Goal: Task Accomplishment & Management: Use online tool/utility

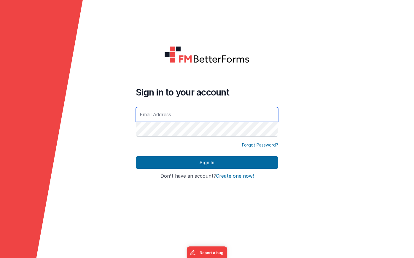
click at [164, 115] on input "text" at bounding box center [207, 114] width 142 height 15
type input "[PERSON_NAME][EMAIL_ADDRESS][DOMAIN_NAME]"
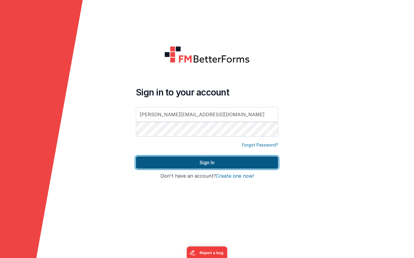
click at [220, 160] on button "Sign In" at bounding box center [207, 162] width 142 height 12
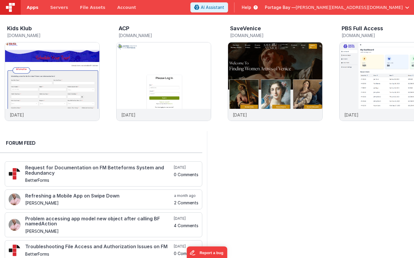
click at [35, 8] on span "Apps" at bounding box center [33, 7] width 12 height 6
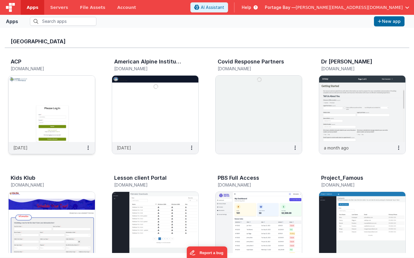
click at [38, 78] on img at bounding box center [52, 109] width 86 height 66
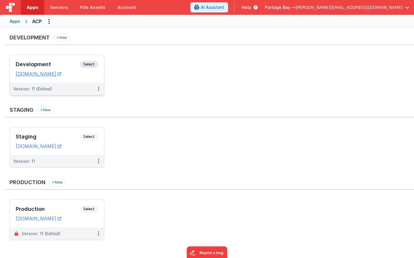
click at [87, 63] on span "Select" at bounding box center [89, 64] width 18 height 7
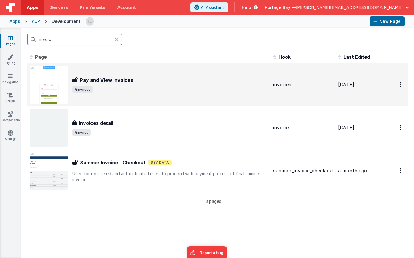
type input "invoic"
click at [180, 84] on div "Pay and View Invoices Pay and View Invoices /invoices" at bounding box center [170, 84] width 196 height 17
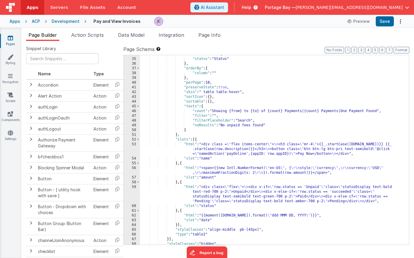
scroll to position [201, 0]
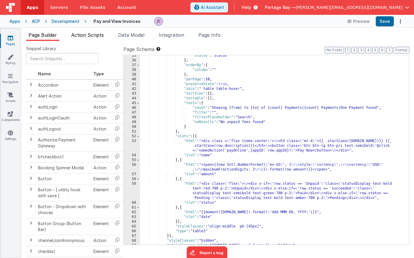
click at [86, 36] on span "Action Scripts" at bounding box center [87, 35] width 33 height 6
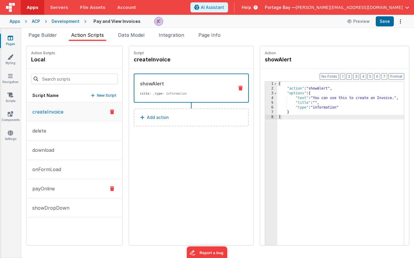
click at [66, 188] on button "payOnline" at bounding box center [74, 188] width 96 height 19
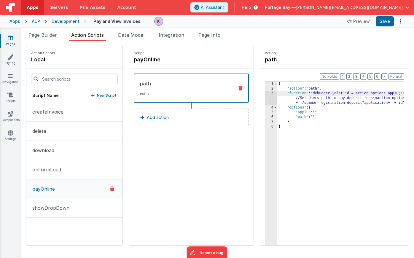
click at [281, 93] on div "{ "action" : "path" , "function" : "debugger; \n let id = action.options.appID;…" at bounding box center [348, 178] width 142 height 192
click at [265, 93] on div "3" at bounding box center [271, 98] width 12 height 14
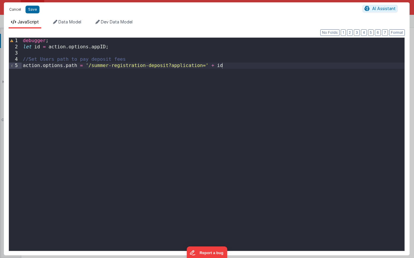
click at [12, 10] on button "Cancel" at bounding box center [15, 9] width 18 height 8
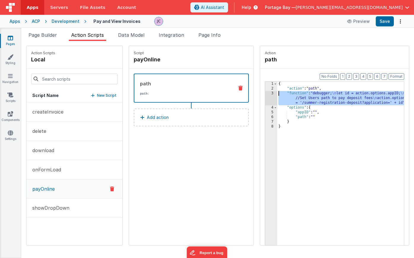
click at [265, 93] on div "3" at bounding box center [271, 98] width 12 height 14
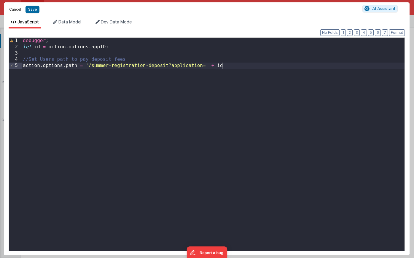
click at [12, 9] on button "Cancel" at bounding box center [15, 9] width 18 height 8
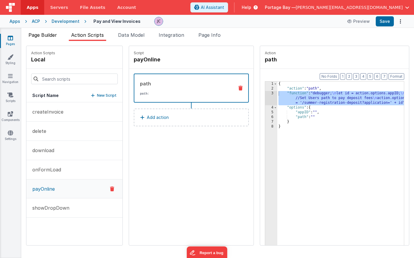
click at [49, 37] on span "Page Builder" at bounding box center [42, 35] width 28 height 6
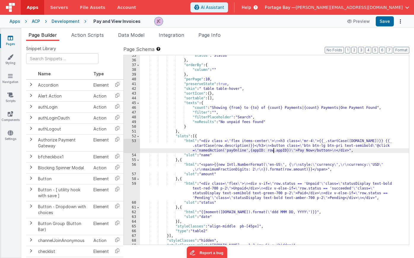
click at [274, 151] on div ""status" : "Status" } , "orderBy" : { "column" : "" } , "perPage" : 10 , "prese…" at bounding box center [274, 152] width 269 height 199
click at [83, 35] on span "Action Scripts" at bounding box center [87, 35] width 33 height 6
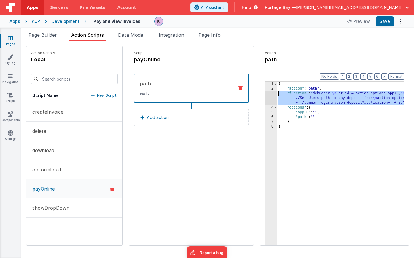
click at [265, 95] on div "3" at bounding box center [271, 98] width 12 height 14
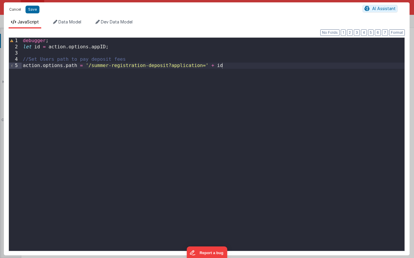
click at [16, 9] on button "Cancel" at bounding box center [15, 9] width 18 height 8
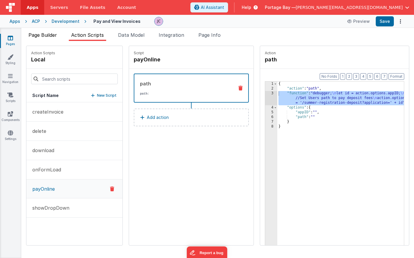
click at [40, 35] on span "Page Builder" at bounding box center [42, 35] width 28 height 6
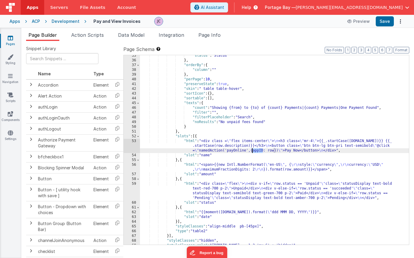
drag, startPoint x: 262, startPoint y: 150, endPoint x: 253, endPoint y: 151, distance: 9.3
click at [253, 151] on div ""status" : "Status" } , "orderBy" : { "column" : "" } , "perPage" : 10 , "prese…" at bounding box center [274, 152] width 269 height 199
click at [86, 34] on span "Action Scripts" at bounding box center [87, 35] width 33 height 6
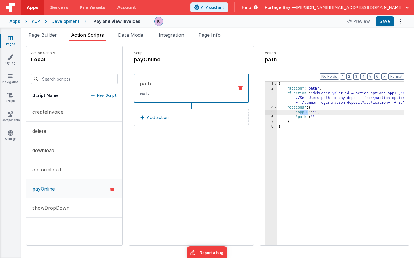
drag, startPoint x: 292, startPoint y: 111, endPoint x: 283, endPoint y: 112, distance: 8.9
click at [283, 112] on div "{ "action" : "path" , "function" : "debugger; \n let id = action.options.appID;…" at bounding box center [348, 178] width 142 height 192
click at [280, 94] on div "{ "action" : "path" , "function" : "debugger; \n let id = action.options.appID;…" at bounding box center [348, 178] width 142 height 192
click at [265, 93] on div "3" at bounding box center [271, 98] width 12 height 14
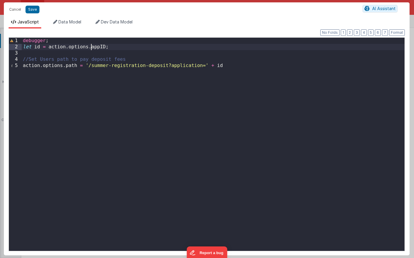
click at [92, 47] on div "debugger ; let id = action . options . appID ; //Set Users path to pay deposit …" at bounding box center [213, 151] width 383 height 226
click at [135, 47] on div "debugger ; let id = action . options . invoice . appID ; //Set Users path to pa…" at bounding box center [213, 151] width 383 height 226
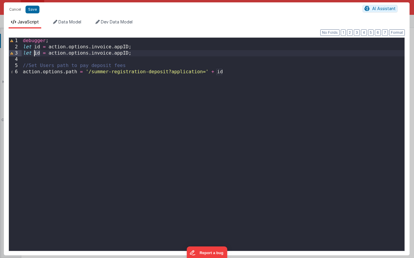
drag, startPoint x: 39, startPoint y: 54, endPoint x: 34, endPoint y: 54, distance: 4.7
click at [34, 54] on div "debugger ; let id = action . options . invoice . appID ; let id = action . opti…" at bounding box center [213, 151] width 383 height 226
drag, startPoint x: 147, startPoint y: 52, endPoint x: 135, endPoint y: 53, distance: 11.9
click at [135, 53] on div "debugger ; let id = action . options . invoice . appID ; let isDeposit = action…" at bounding box center [213, 151] width 383 height 226
click at [167, 54] on div "debugger ; let id = action . options . invoice . appID ; let isDeposit = action…" at bounding box center [213, 151] width 383 height 226
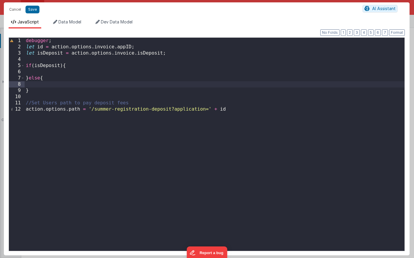
click at [55, 73] on div "debugger ; let id = action . options . invoice . appID ; let isDeposit = action…" at bounding box center [215, 151] width 380 height 226
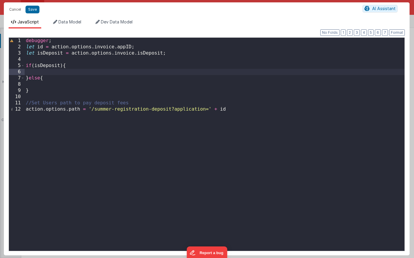
click at [79, 68] on div "debugger ; let id = action . options . invoice . appID ; let isDeposit = action…" at bounding box center [215, 151] width 380 height 226
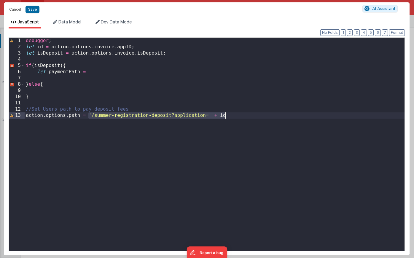
drag, startPoint x: 90, startPoint y: 113, endPoint x: 227, endPoint y: 118, distance: 137.7
click at [227, 118] on div "debugger ; let id = action . options . invoice . appID ; let isDeposit = action…" at bounding box center [215, 151] width 380 height 226
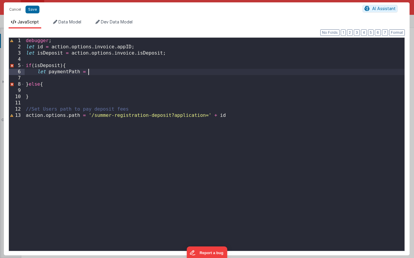
click at [106, 70] on div "debugger ; let id = action . options . invoice . appID ; let isDeposit = action…" at bounding box center [215, 151] width 380 height 226
click at [70, 67] on div "debugger ; let id = action . options . invoice . appID ; let isDeposit = action…" at bounding box center [215, 151] width 380 height 226
click at [37, 72] on div "debugger ; let id = action . options . invoice . appID ; let isDeposit = action…" at bounding box center [215, 151] width 380 height 226
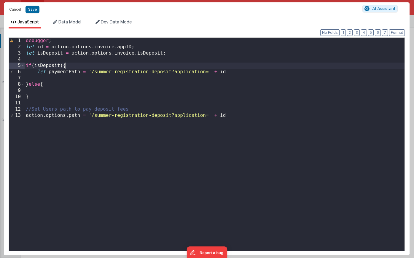
click at [71, 67] on div "debugger ; let id = action . options . invoice . appID ; let isDeposit = action…" at bounding box center [215, 151] width 380 height 226
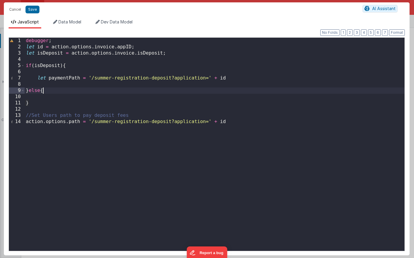
click at [45, 90] on div "debugger ; let id = action . options . invoice . appID ; let isDeposit = action…" at bounding box center [215, 151] width 380 height 226
click at [242, 76] on div "debugger ; let id = action . options . invoice . appID ; let isDeposit = action…" at bounding box center [215, 151] width 380 height 226
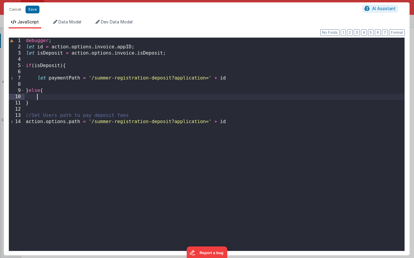
click at [86, 94] on div "debugger ; let id = action . options . invoice . appID ; let isDeposit = action…" at bounding box center [215, 151] width 380 height 226
paste textarea
click at [60, 89] on div "debugger ; let id = action . options . invoice . appID ; let isDeposit = action…" at bounding box center [215, 151] width 380 height 226
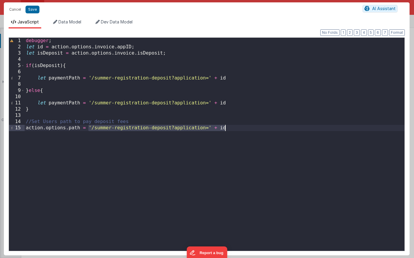
drag, startPoint x: 90, startPoint y: 128, endPoint x: 225, endPoint y: 134, distance: 135.9
click at [225, 134] on div "debugger ; let id = action . options . invoice . appID ; let isDeposit = action…" at bounding box center [215, 151] width 380 height 226
click at [240, 103] on div "debugger ; let id = action . options . invoice . appID ; let isDeposit = action…" at bounding box center [215, 151] width 380 height 226
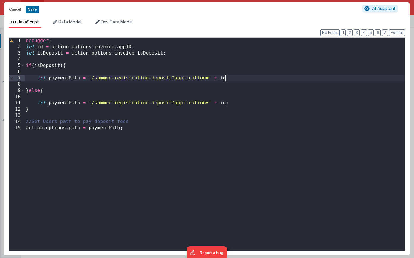
click at [231, 76] on div "debugger ; let id = action . options . invoice . appID ; let isDeposit = action…" at bounding box center [215, 151] width 380 height 226
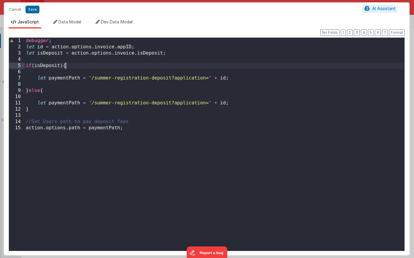
click at [75, 68] on div "debugger ; let id = action . options . invoice . appID ; let isDeposit = action…" at bounding box center [215, 151] width 380 height 226
click at [33, 10] on button "Save" at bounding box center [32, 10] width 14 height 8
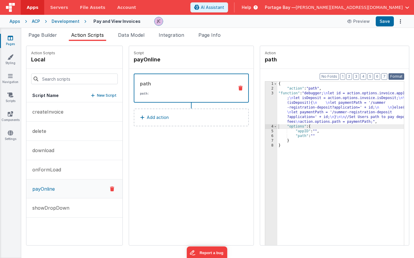
click at [395, 77] on button "Format" at bounding box center [396, 76] width 16 height 7
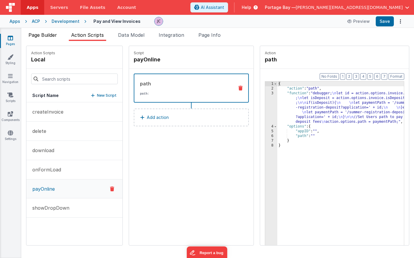
click at [42, 36] on span "Page Builder" at bounding box center [42, 35] width 28 height 6
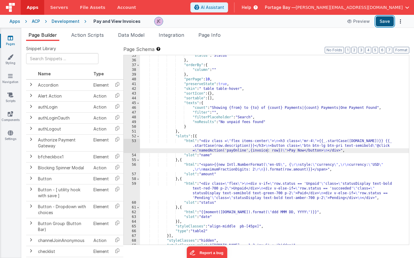
click at [383, 20] on button "Save" at bounding box center [385, 21] width 18 height 10
click at [85, 33] on span "Action Scripts" at bounding box center [87, 35] width 33 height 6
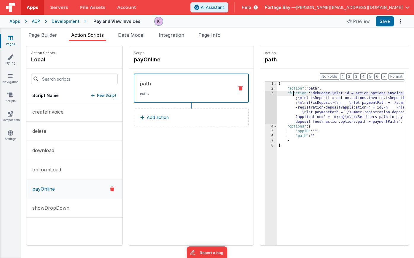
click at [279, 93] on div "{ "action" : "path" , "function" : "debugger; \n let id = action.options.invoic…" at bounding box center [348, 178] width 142 height 192
click at [265, 94] on div "3" at bounding box center [271, 107] width 12 height 33
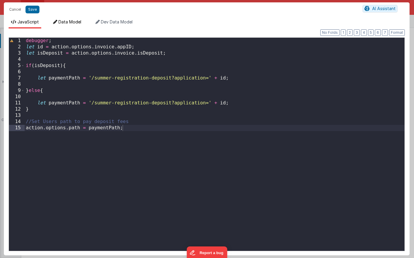
click at [70, 23] on span "Data Model" at bounding box center [69, 21] width 23 height 5
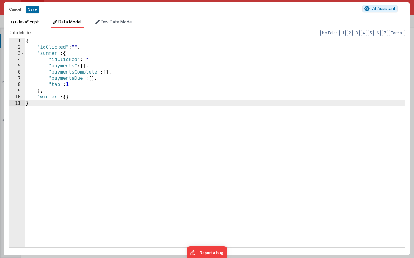
click at [24, 23] on span "JavaScript" at bounding box center [27, 21] width 21 height 5
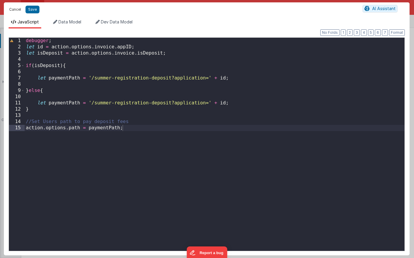
click at [12, 9] on button "Cancel" at bounding box center [15, 9] width 18 height 8
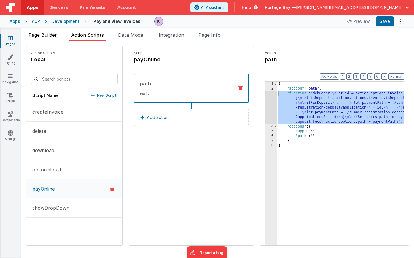
click at [44, 35] on span "Page Builder" at bounding box center [42, 35] width 28 height 6
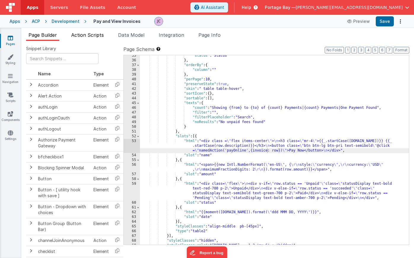
click at [90, 36] on span "Action Scripts" at bounding box center [87, 35] width 33 height 6
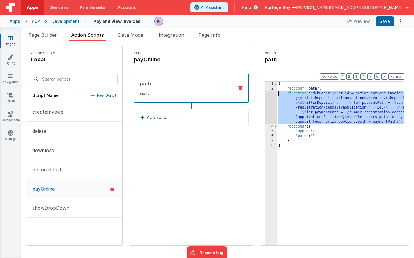
click at [265, 93] on div "3" at bounding box center [271, 107] width 12 height 33
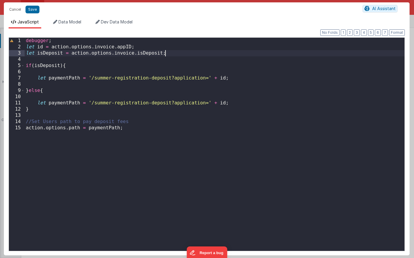
click at [165, 53] on div "debugger ; let id = action . options . invoice . appID ; let isDeposit = action…" at bounding box center [215, 151] width 380 height 226
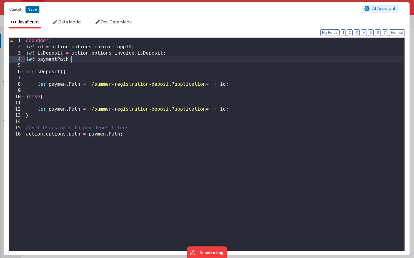
drag, startPoint x: 48, startPoint y: 84, endPoint x: 57, endPoint y: 90, distance: 10.7
click at [48, 84] on div "debugger ; let id = action . options . invoice . appID ; let isDeposit = action…" at bounding box center [215, 151] width 380 height 226
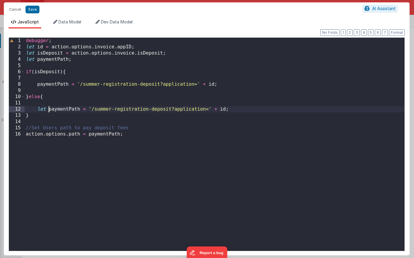
click at [48, 109] on div "debugger ; let id = action . options . invoice . appID ; let isDeposit = action…" at bounding box center [215, 151] width 380 height 226
click at [34, 11] on button "Save" at bounding box center [32, 10] width 14 height 8
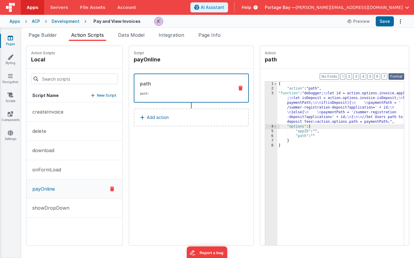
click at [394, 76] on button "Format" at bounding box center [396, 76] width 16 height 7
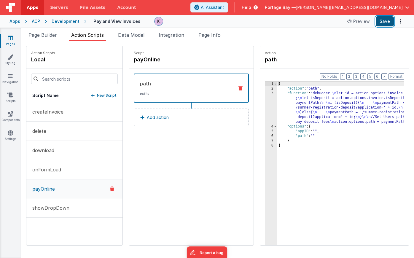
click at [385, 22] on button "Save" at bounding box center [385, 21] width 18 height 10
click at [64, 21] on div "Development" at bounding box center [66, 21] width 28 height 6
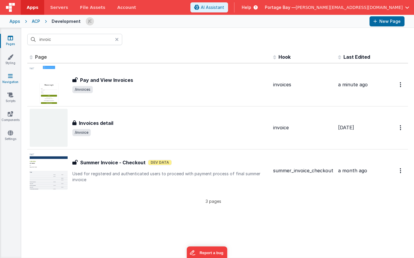
click at [12, 76] on icon at bounding box center [10, 76] width 5 height 6
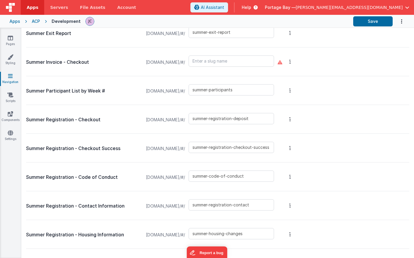
scroll to position [1297, 0]
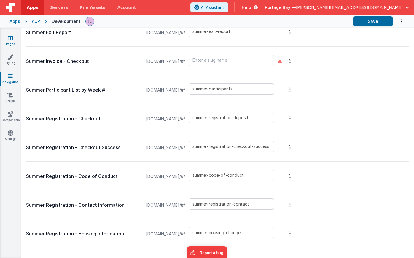
click at [9, 38] on icon at bounding box center [10, 38] width 5 height 6
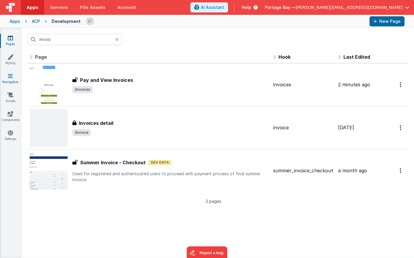
click at [9, 77] on icon at bounding box center [10, 76] width 5 height 6
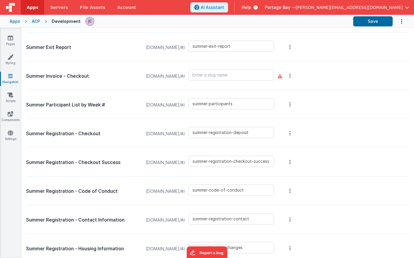
scroll to position [1281, 0]
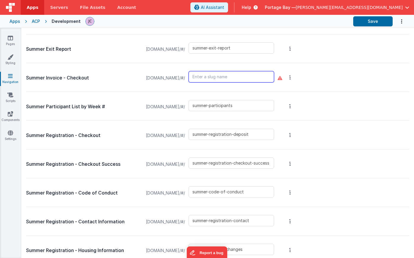
click at [239, 76] on input "text" at bounding box center [231, 76] width 85 height 11
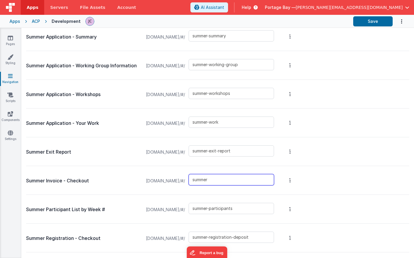
scroll to position [1178, 0]
type input "summer-invoice-checkout"
click at [356, 182] on div "Summer Invoice - Checkout [DOMAIN_NAME]/#/ summer-invoice-checkout" at bounding box center [217, 180] width 383 height 29
drag, startPoint x: 278, startPoint y: 179, endPoint x: 172, endPoint y: 176, distance: 105.6
click at [172, 176] on div "[DOMAIN_NAME]/#/ summer-invoice-checkout" at bounding box center [209, 180] width 135 height 23
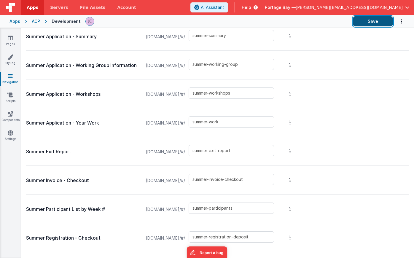
click at [374, 21] on button "Save" at bounding box center [372, 21] width 39 height 10
click at [11, 39] on icon at bounding box center [10, 38] width 5 height 6
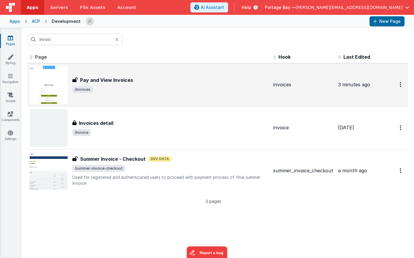
click at [156, 95] on div "Pay and View Invoices Pay and View Invoices /invoices" at bounding box center [149, 85] width 239 height 38
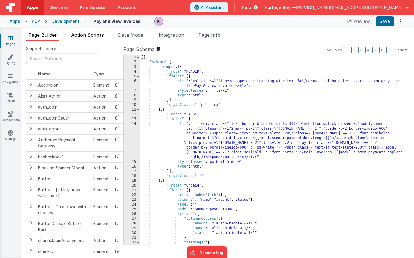
click at [84, 37] on span "Action Scripts" at bounding box center [87, 35] width 33 height 6
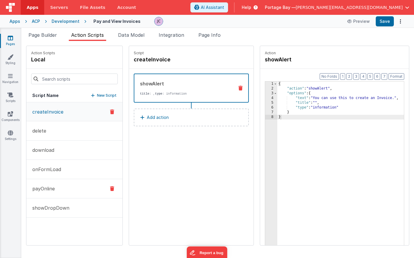
click at [76, 187] on button "payOnline" at bounding box center [74, 188] width 96 height 19
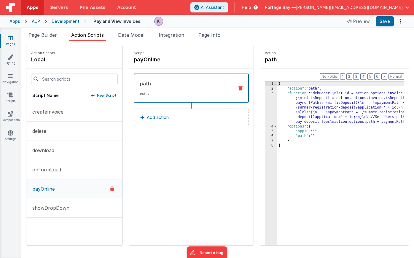
click at [279, 92] on div "{ "action" : "path" , "function" : "debugger; \n let id = action.options.invoic…" at bounding box center [348, 178] width 142 height 192
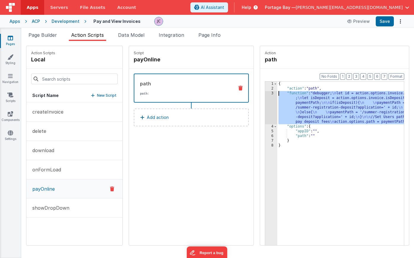
click at [265, 93] on div "3" at bounding box center [271, 107] width 12 height 33
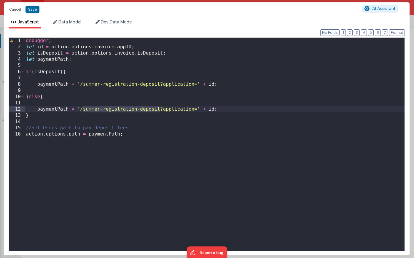
drag, startPoint x: 159, startPoint y: 109, endPoint x: 82, endPoint y: 110, distance: 76.8
click at [82, 110] on div "debugger ; let id = action . options . invoice . appID ; let isDeposit = action…" at bounding box center [215, 151] width 380 height 226
click at [213, 111] on div "debugger ; let id = action . options . invoice . appID ; let isDeposit = action…" at bounding box center [215, 151] width 380 height 226
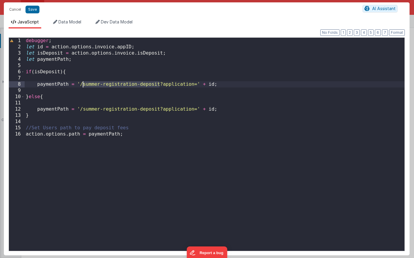
drag, startPoint x: 159, startPoint y: 83, endPoint x: 83, endPoint y: 85, distance: 76.5
click at [83, 85] on div "debugger ; let id = action . options . invoice . appID ; let isDeposit = action…" at bounding box center [215, 151] width 380 height 226
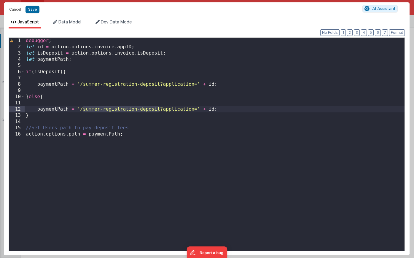
drag, startPoint x: 160, startPoint y: 108, endPoint x: 83, endPoint y: 111, distance: 77.2
click at [83, 111] on div "debugger ; let id = action . options . invoice . appID ; let isDeposit = action…" at bounding box center [215, 151] width 380 height 226
click at [219, 110] on div "debugger ; let id = action . options . invoice . appID ; let isDeposit = action…" at bounding box center [215, 151] width 380 height 226
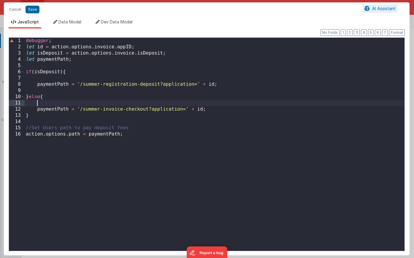
click at [51, 104] on div "debugger ; let id = action . options . invoice . appID ; let isDeposit = action…" at bounding box center [215, 151] width 380 height 226
click at [31, 8] on button "Save" at bounding box center [32, 10] width 14 height 8
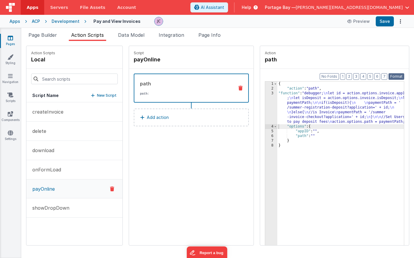
click at [393, 76] on button "Format" at bounding box center [396, 76] width 16 height 7
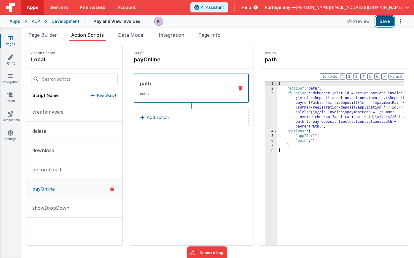
click at [388, 20] on button "Save" at bounding box center [385, 21] width 18 height 10
click at [9, 39] on icon at bounding box center [10, 38] width 5 height 6
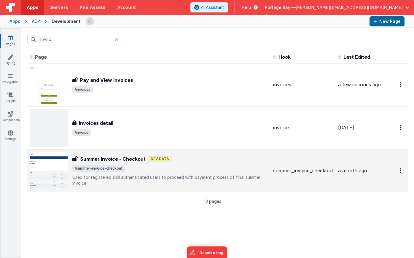
click at [211, 168] on span "/summer-invoice-checkout" at bounding box center [170, 168] width 196 height 7
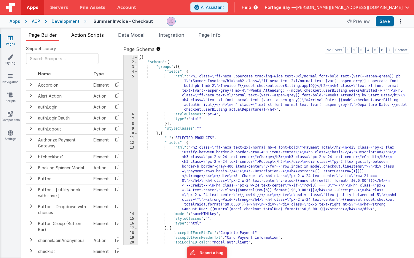
click at [86, 35] on span "Action Scripts" at bounding box center [87, 35] width 33 height 6
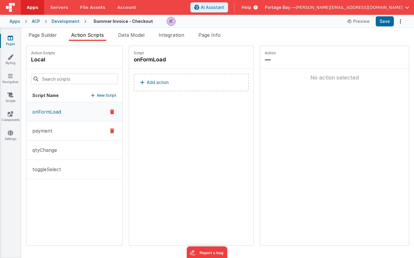
click at [54, 131] on button "payment" at bounding box center [74, 130] width 96 height 19
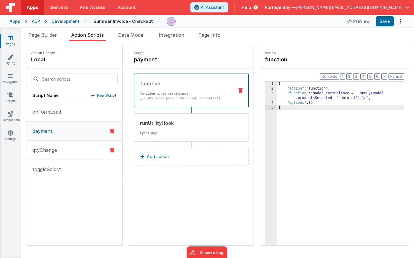
click at [64, 148] on button "qtyChange" at bounding box center [74, 150] width 96 height 19
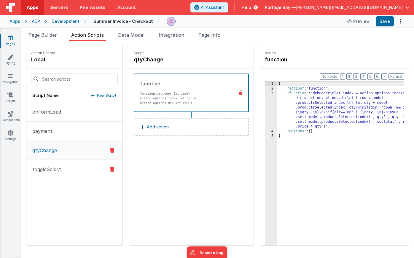
click at [71, 165] on button "toggleSelect" at bounding box center [74, 169] width 96 height 19
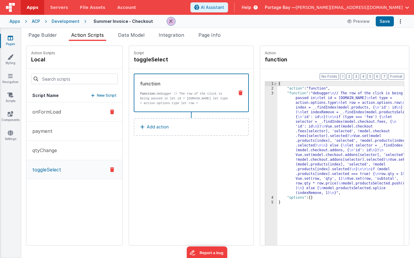
click at [68, 114] on button "onFormLoad" at bounding box center [74, 111] width 96 height 19
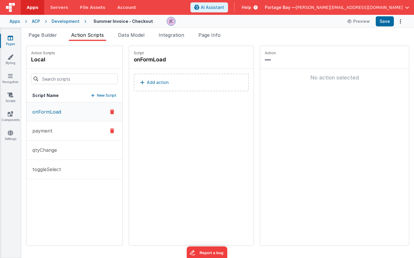
click at [59, 131] on button "payment" at bounding box center [74, 130] width 96 height 19
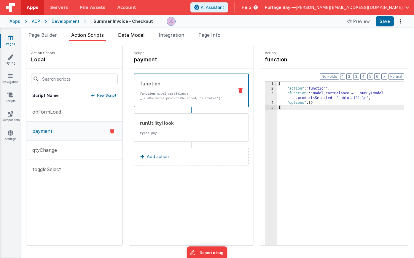
click at [125, 37] on span "Data Model" at bounding box center [131, 35] width 26 height 6
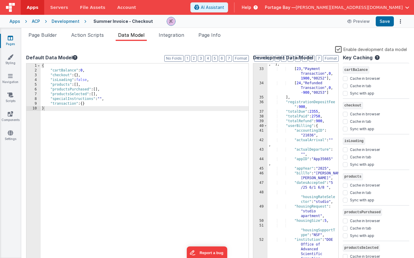
scroll to position [348, 0]
click at [93, 34] on span "Action Scripts" at bounding box center [87, 35] width 33 height 6
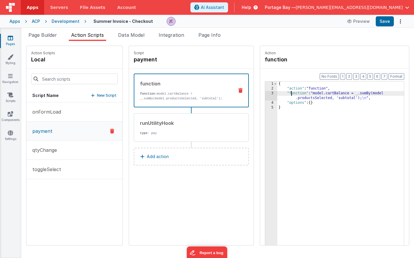
drag, startPoint x: 276, startPoint y: 92, endPoint x: 258, endPoint y: 93, distance: 17.5
click at [277, 92] on div "{ "action" : "function" , "function" : "model.cartBalance = _.sumBy(model .prod…" at bounding box center [348, 178] width 142 height 192
click at [265, 93] on div "3" at bounding box center [271, 95] width 12 height 9
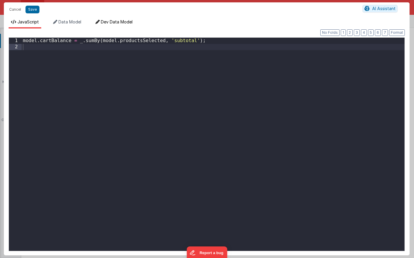
click at [117, 24] on span "Dev Data Model" at bounding box center [117, 21] width 32 height 5
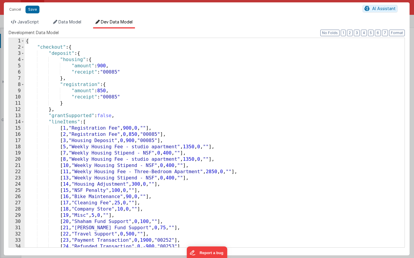
scroll to position [0, 0]
click at [23, 47] on span at bounding box center [22, 47] width 3 height 6
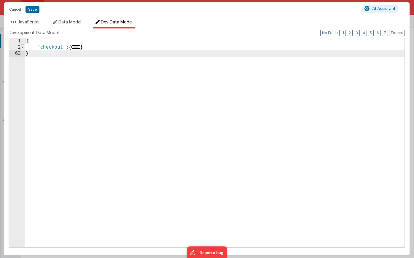
click at [23, 47] on span at bounding box center [22, 47] width 3 height 6
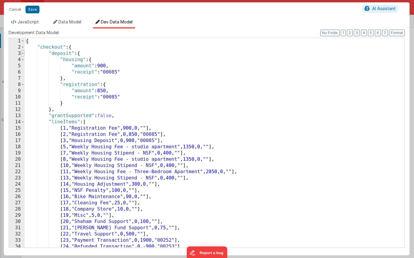
click at [23, 53] on span at bounding box center [22, 53] width 3 height 6
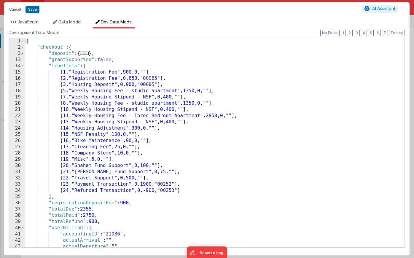
click at [23, 66] on span at bounding box center [22, 66] width 3 height 6
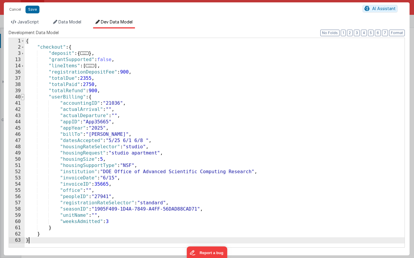
click at [23, 96] on span at bounding box center [22, 97] width 3 height 6
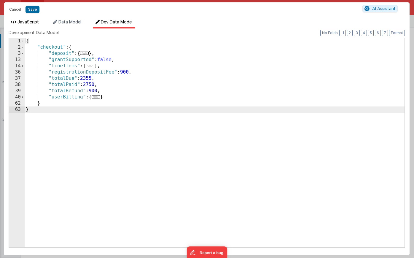
click at [34, 22] on span "JavaScript" at bounding box center [27, 21] width 21 height 5
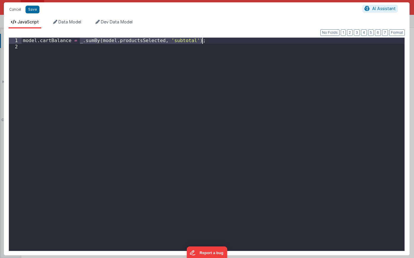
drag, startPoint x: 79, startPoint y: 41, endPoint x: 202, endPoint y: 39, distance: 122.8
click at [202, 39] on div "model . cartBalance = _ . sumBy ( model . productsSelected , 'subtotal' ) ;" at bounding box center [213, 151] width 383 height 226
click at [117, 20] on span "Dev Data Model" at bounding box center [117, 21] width 32 height 5
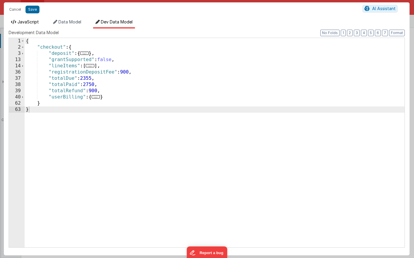
click at [30, 22] on span "JavaScript" at bounding box center [27, 21] width 21 height 5
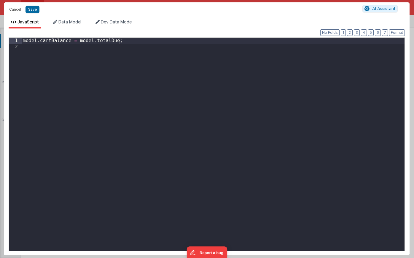
click at [135, 42] on div "model . cartBalance = model . totalDue ;" at bounding box center [213, 151] width 383 height 226
click at [399, 32] on button "Format" at bounding box center [397, 32] width 16 height 7
click at [32, 10] on button "Save" at bounding box center [32, 10] width 14 height 8
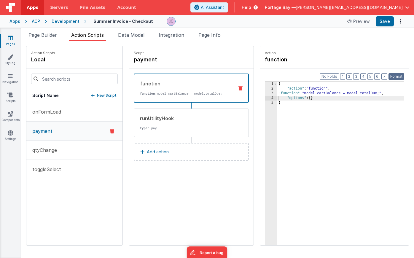
click at [395, 76] on button "Format" at bounding box center [396, 76] width 16 height 7
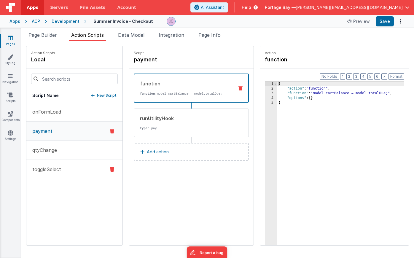
click at [70, 168] on button "toggleSelect" at bounding box center [74, 169] width 96 height 19
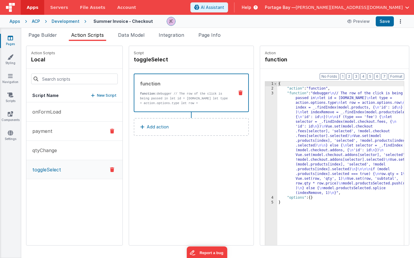
click at [58, 132] on button "payment" at bounding box center [74, 131] width 96 height 19
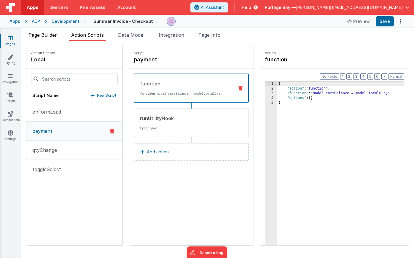
click at [49, 36] on span "Page Builder" at bounding box center [42, 35] width 28 height 6
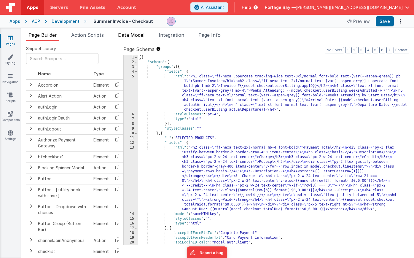
click at [134, 35] on span "Data Model" at bounding box center [131, 35] width 26 height 6
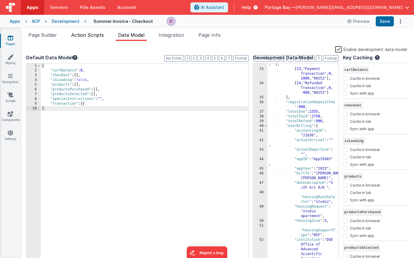
click at [84, 37] on span "Action Scripts" at bounding box center [87, 35] width 33 height 6
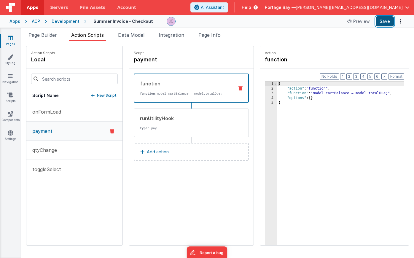
click at [383, 20] on button "Save" at bounding box center [385, 21] width 18 height 10
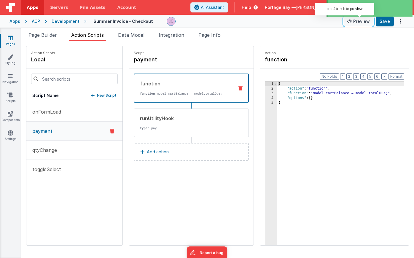
click at [361, 22] on button "Preview" at bounding box center [359, 21] width 30 height 9
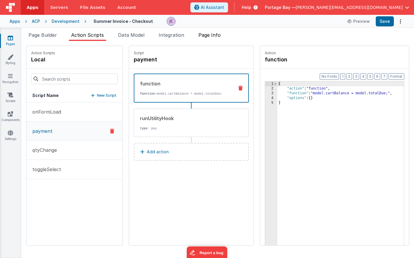
click at [210, 37] on span "Page Info" at bounding box center [209, 35] width 22 height 6
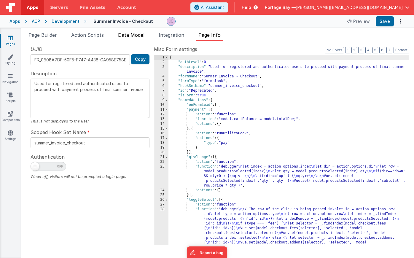
click at [129, 34] on span "Data Model" at bounding box center [131, 35] width 26 height 6
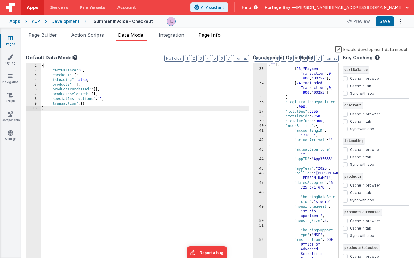
click at [209, 36] on span "Page Info" at bounding box center [209, 35] width 22 height 6
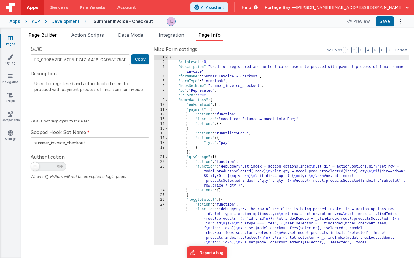
click at [47, 32] on span "Page Builder" at bounding box center [42, 35] width 28 height 6
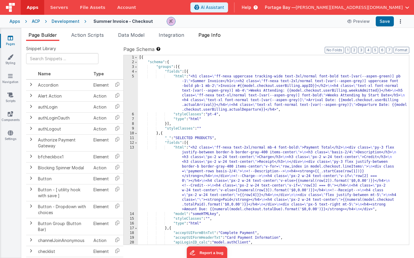
click at [223, 36] on li "Page Info" at bounding box center [209, 35] width 27 height 9
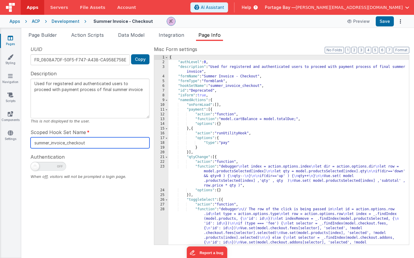
drag, startPoint x: 92, startPoint y: 143, endPoint x: -23, endPoint y: 143, distance: 114.7
click at [0, 143] on html "Apps Servers File Assets Account Some FUTURE Slot AI Assistant Help [GEOGRAPHIC…" at bounding box center [207, 129] width 414 height 258
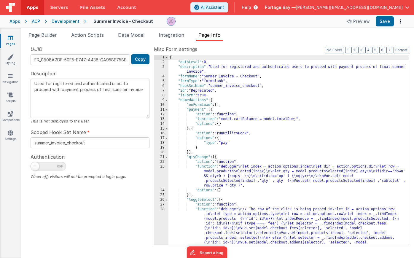
click at [319, 42] on div "Snippet Library Name Type Accordion Element Alert Action Action authLogin Actio…" at bounding box center [217, 149] width 393 height 217
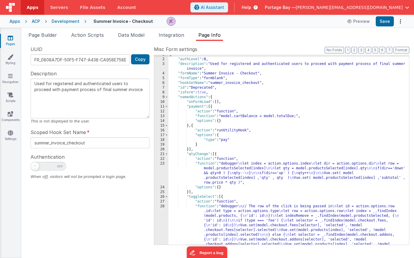
scroll to position [30, 0]
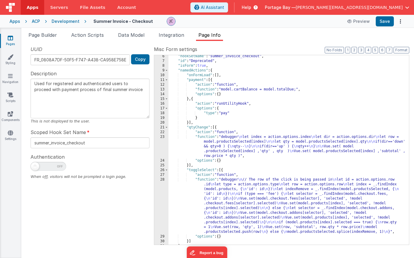
click at [62, 20] on div "Development" at bounding box center [66, 21] width 28 height 6
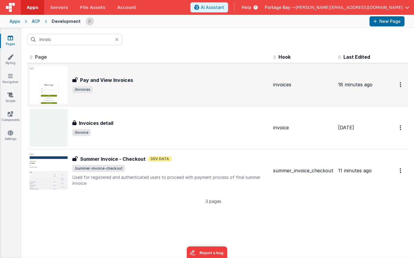
click at [165, 81] on div "Pay and View Invoices" at bounding box center [170, 79] width 196 height 7
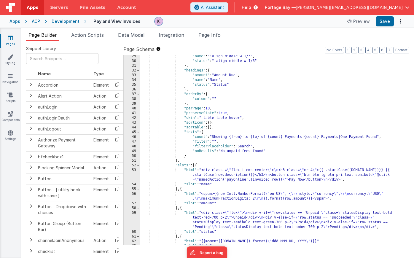
scroll to position [174, 0]
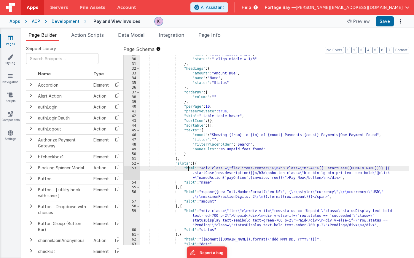
click at [188, 168] on div ""name" : "!align-middle w-1/3" , "status" : "!align-middle w-1/3" } , "headings…" at bounding box center [274, 151] width 269 height 199
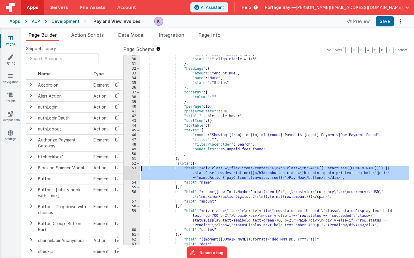
click at [132, 169] on div "53" at bounding box center [132, 173] width 16 height 14
